Goal: Transaction & Acquisition: Purchase product/service

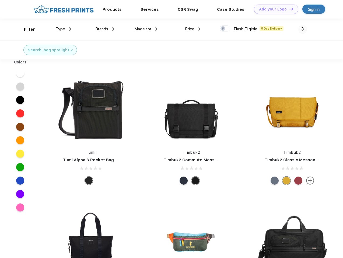
click at [274, 9] on link "Add your Logo Design Tool" at bounding box center [276, 9] width 44 height 9
click at [0, 0] on div "Design Tool" at bounding box center [0, 0] width 0 height 0
click at [289, 9] on link "Add your Logo Design Tool" at bounding box center [276, 9] width 44 height 9
click at [26, 29] on div "Filter" at bounding box center [29, 29] width 11 height 6
click at [63, 29] on span "Type" at bounding box center [60, 29] width 9 height 5
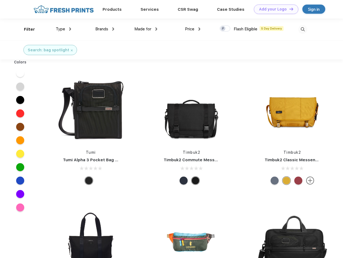
click at [105, 29] on span "Brands" at bounding box center [101, 29] width 13 height 5
click at [146, 29] on span "Made for" at bounding box center [142, 29] width 17 height 5
click at [193, 29] on span "Price" at bounding box center [189, 29] width 9 height 5
click at [225, 29] on div at bounding box center [224, 29] width 10 height 6
click at [223, 29] on input "checkbox" at bounding box center [220, 26] width 3 height 3
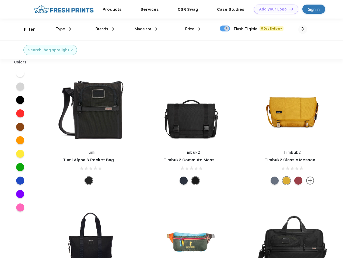
click at [302, 29] on img at bounding box center [302, 29] width 9 height 9
